Goal: Check status: Check status

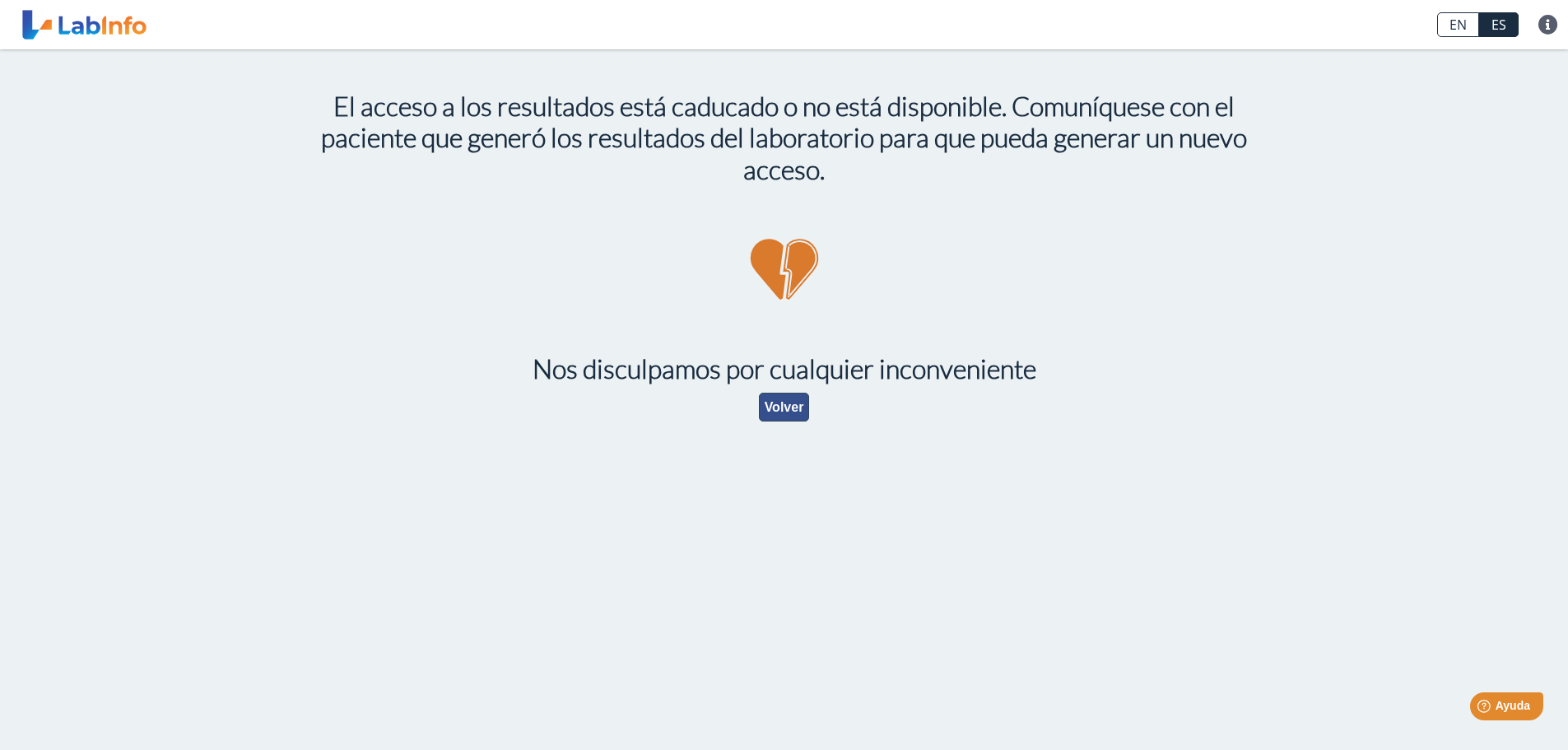
click at [785, 409] on button "Volver" at bounding box center [785, 407] width 51 height 29
click at [769, 404] on button "Volver" at bounding box center [785, 407] width 51 height 29
click at [774, 399] on button "Volver" at bounding box center [785, 407] width 51 height 29
